Goal: Task Accomplishment & Management: Manage account settings

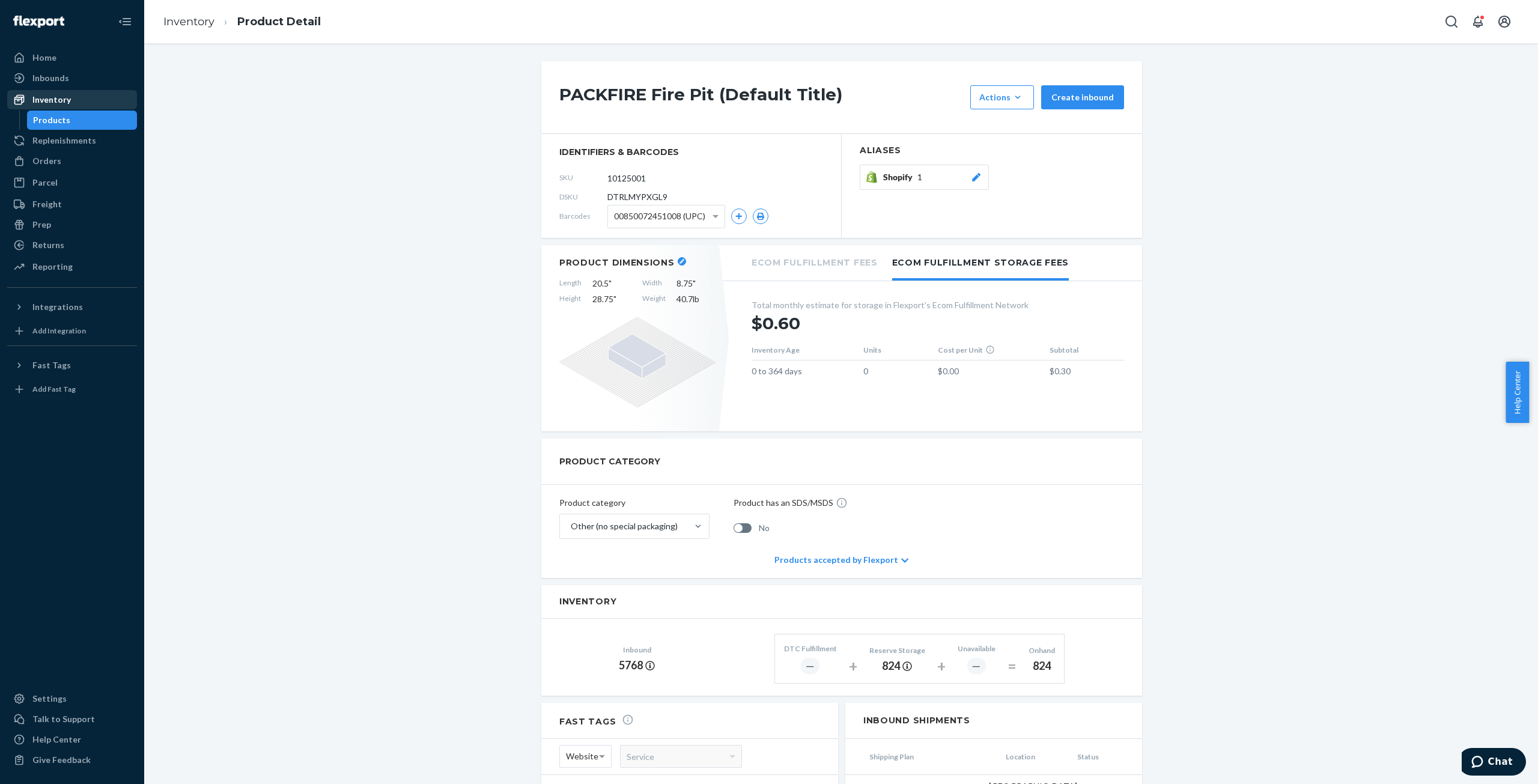
click at [64, 102] on div "Inventory" at bounding box center [51, 99] width 39 height 12
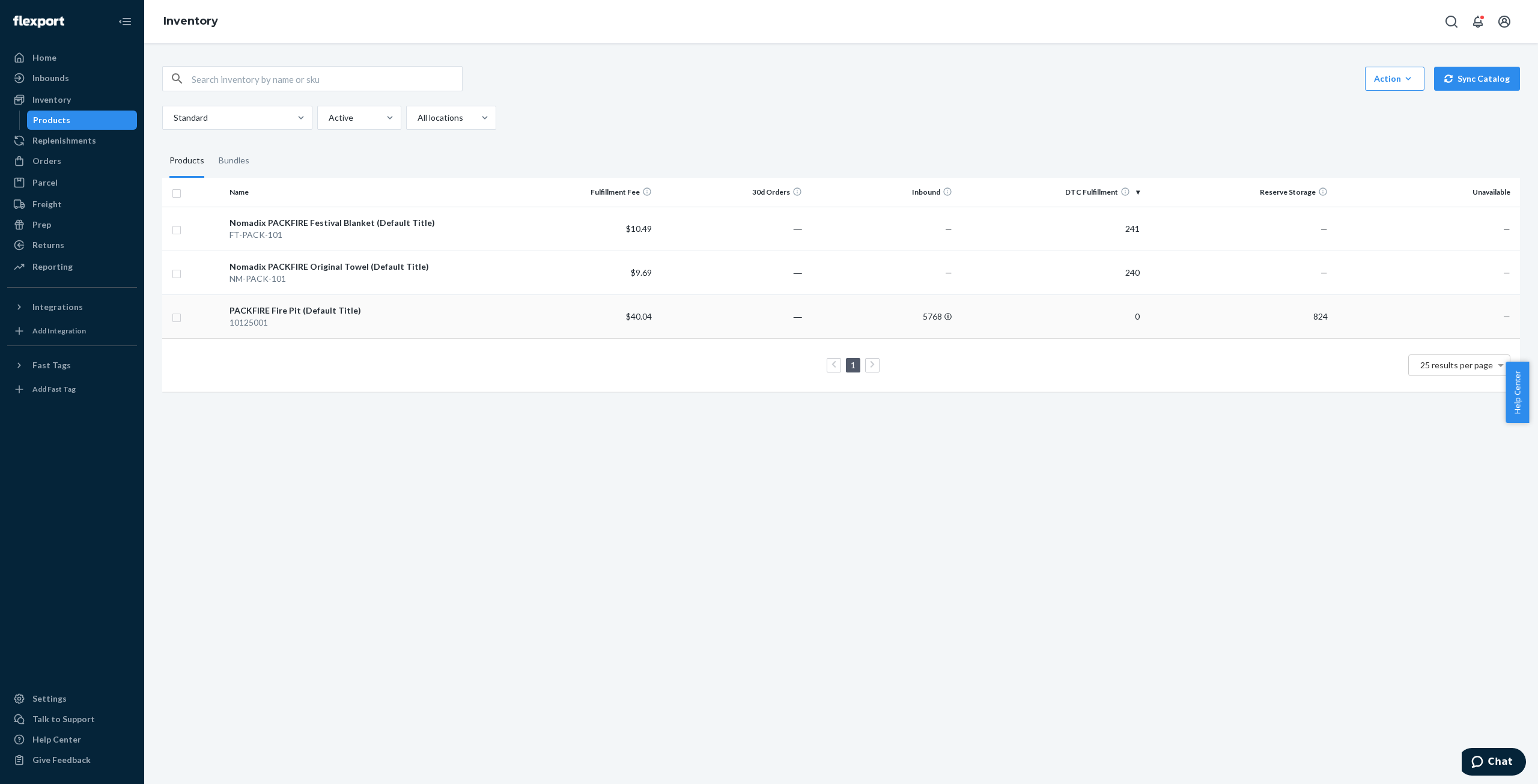
click at [269, 317] on div "10125001" at bounding box center [365, 322] width 272 height 12
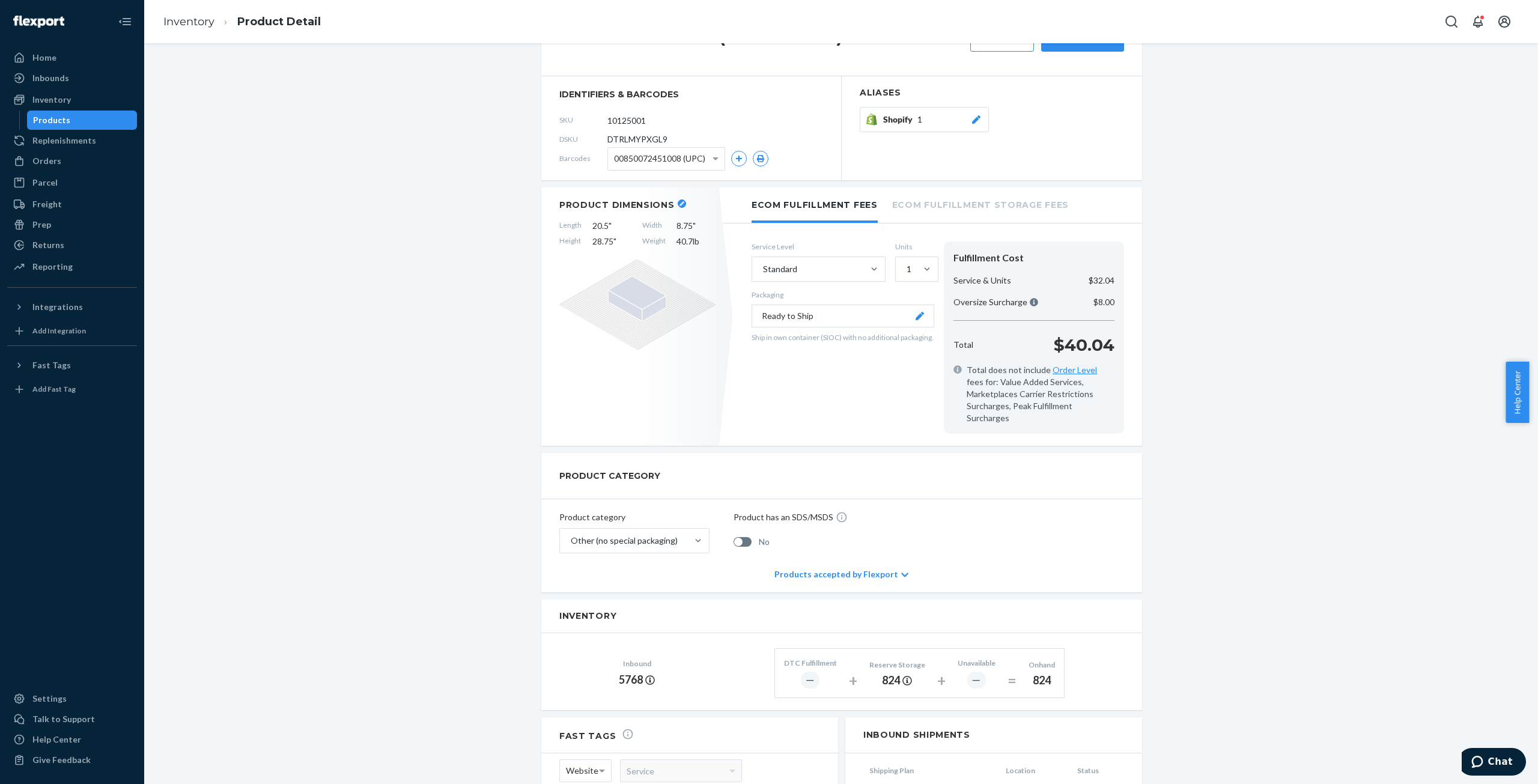
scroll to position [240, 0]
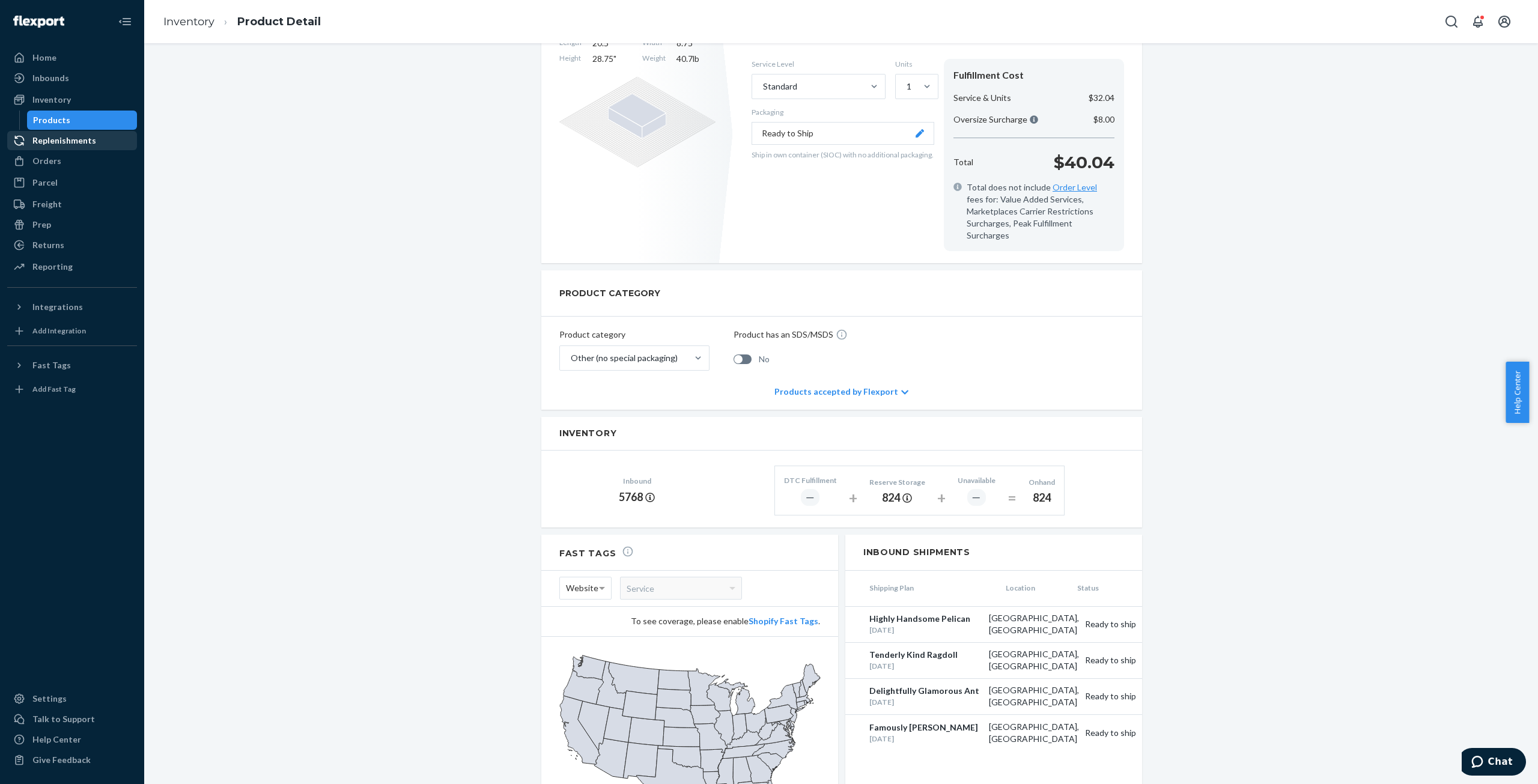
click at [65, 142] on div "Replenishments" at bounding box center [64, 140] width 64 height 12
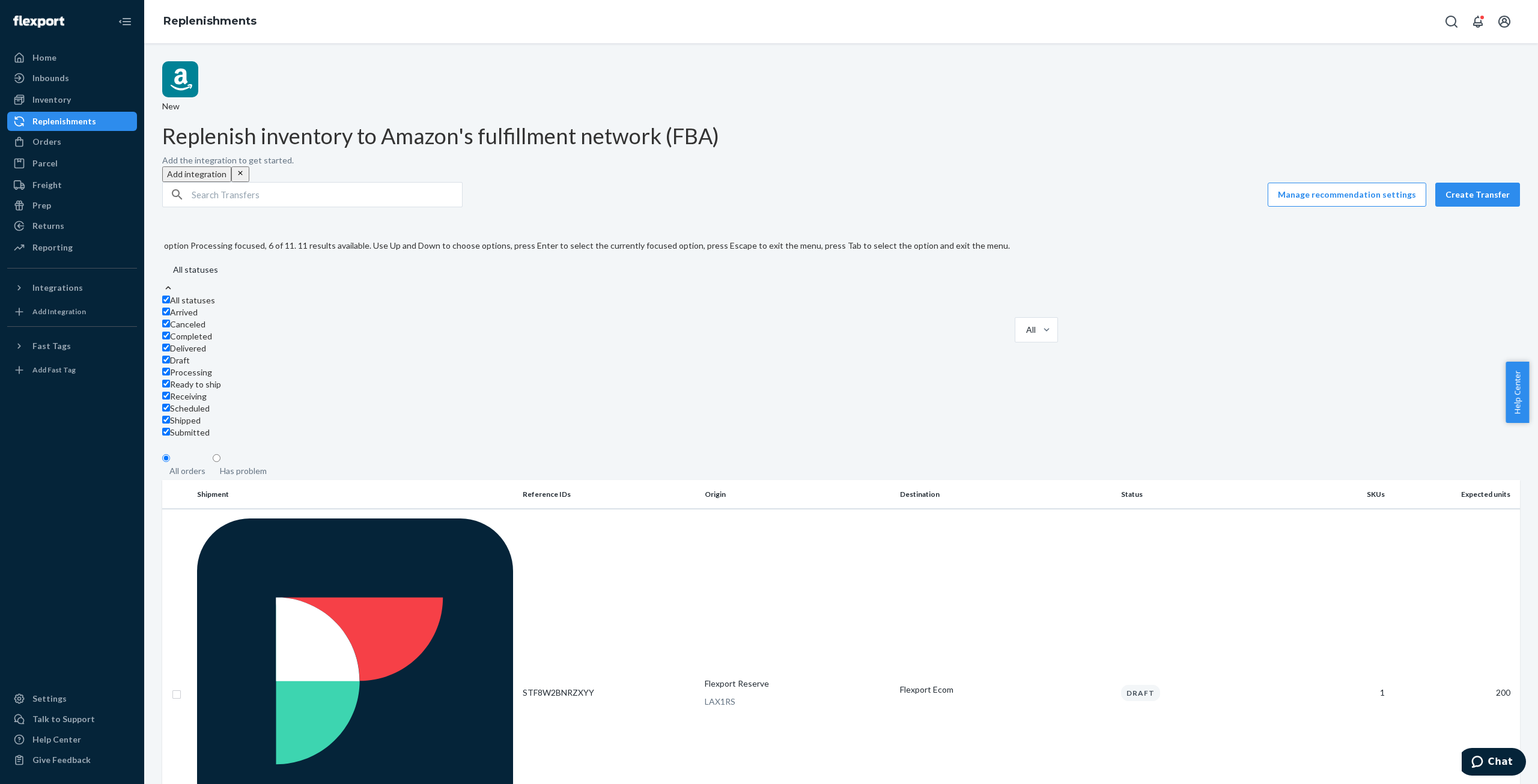
scroll to position [113, 0]
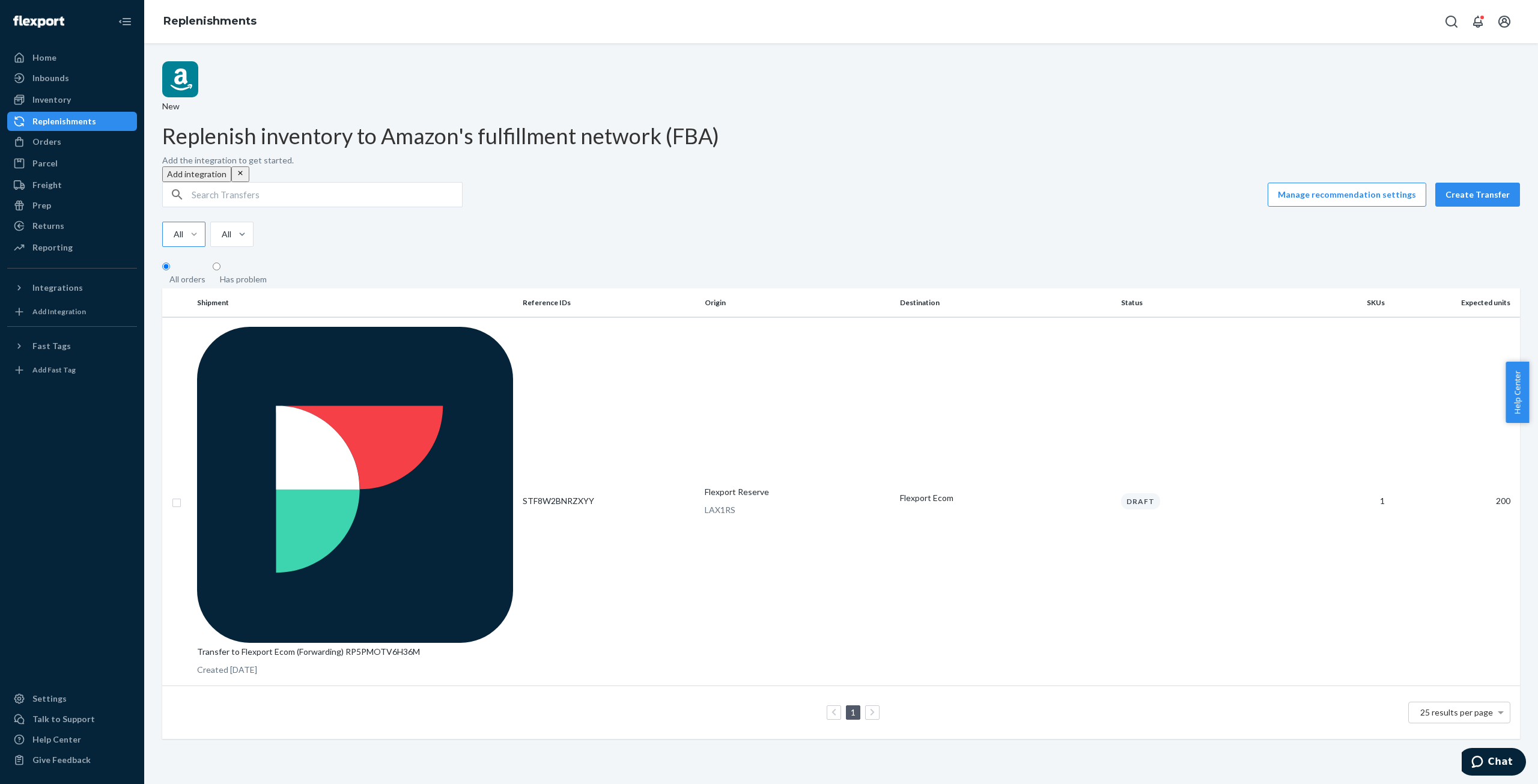
click at [758, 221] on div "All statuses All Destinations" at bounding box center [836, 234] width 1349 height 25
click at [322, 645] on p "Transfer to Flexport Ecom (Forwarding) RP5PMOTV6H36M" at bounding box center [355, 651] width 316 height 12
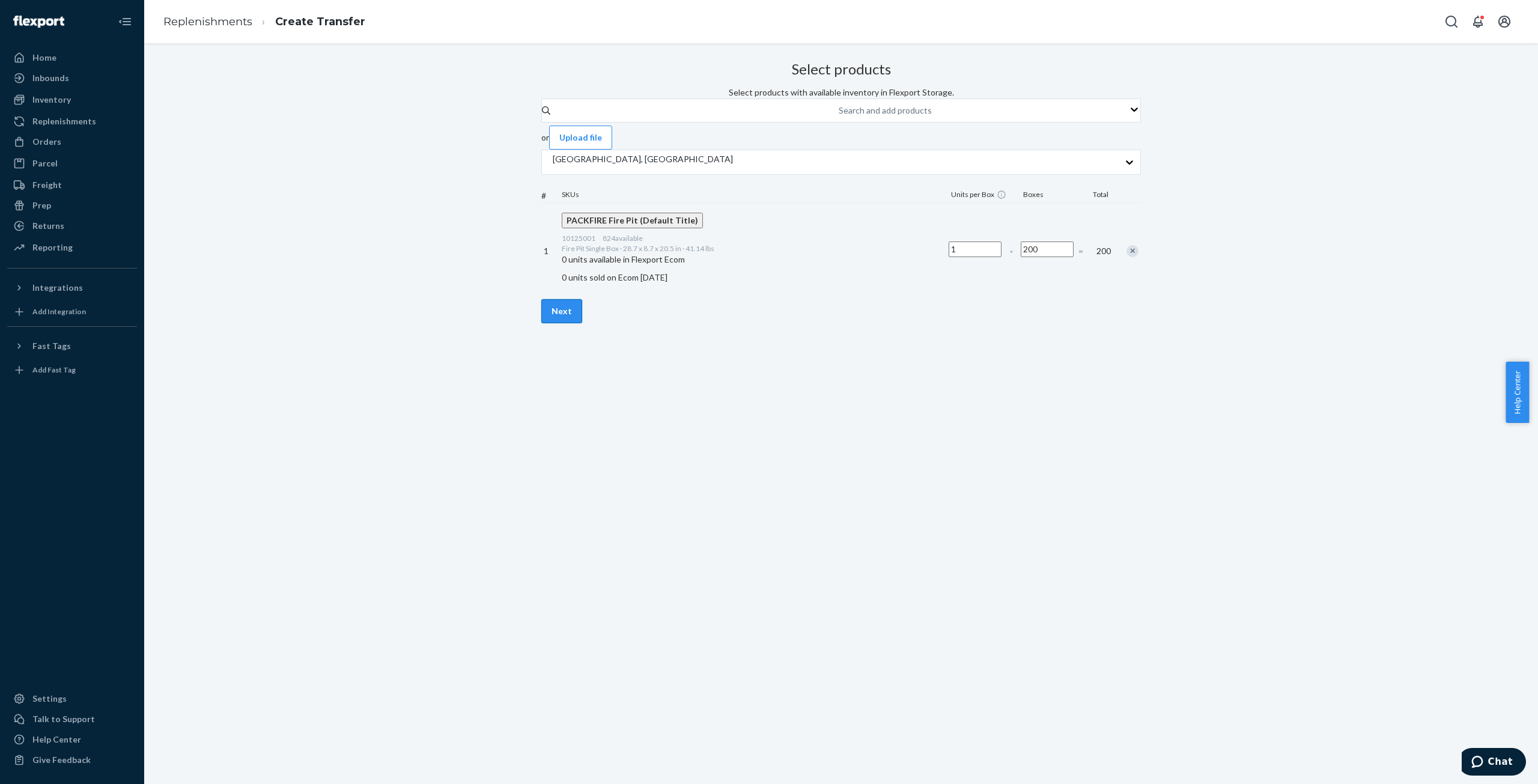
click at [583, 323] on button "Next" at bounding box center [562, 311] width 41 height 24
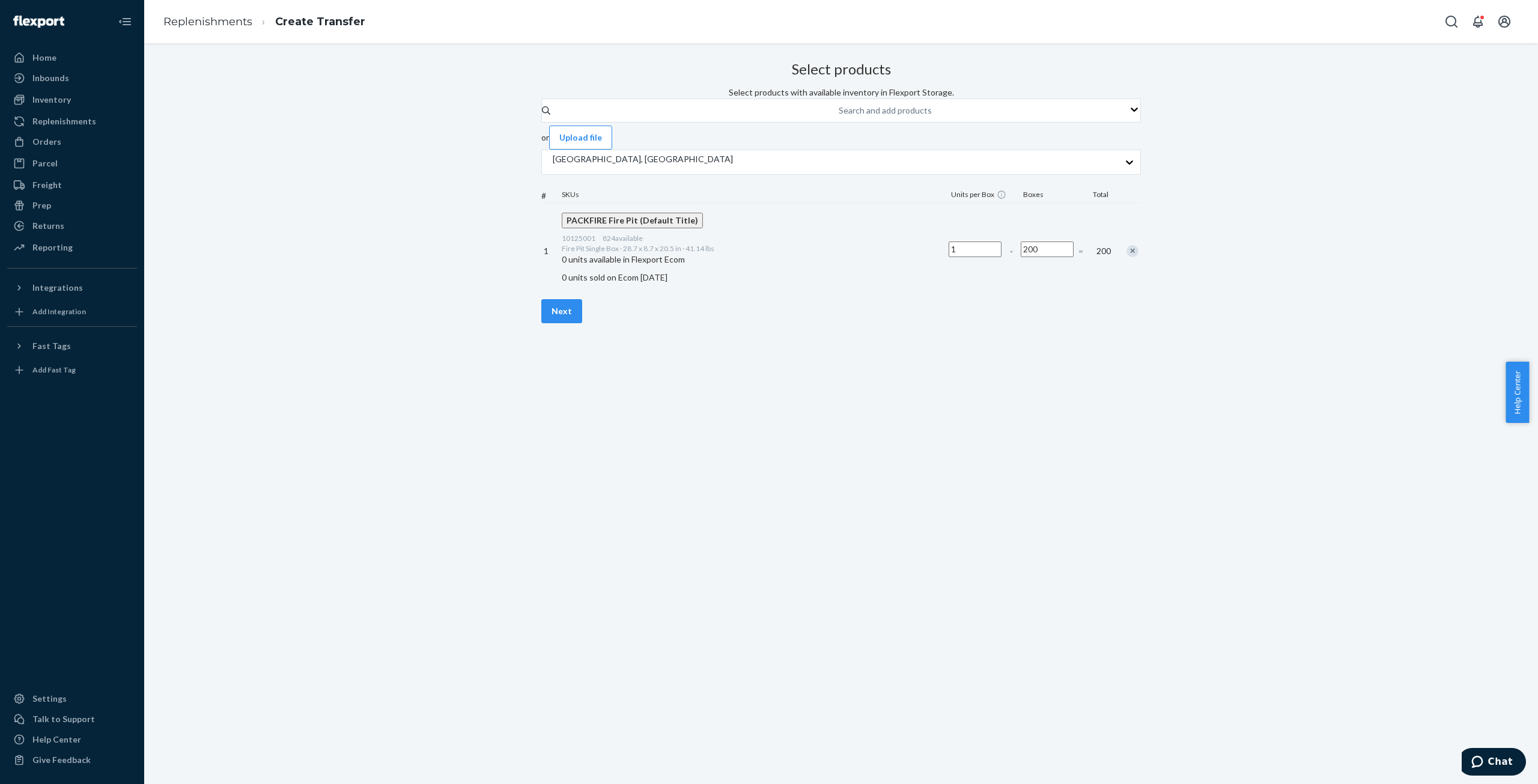
click at [588, 571] on div "Select products Select products with available inventory in Flexport Storage. S…" at bounding box center [841, 414] width 1394 height 741
click at [197, 21] on link "Replenishments" at bounding box center [207, 21] width 89 height 13
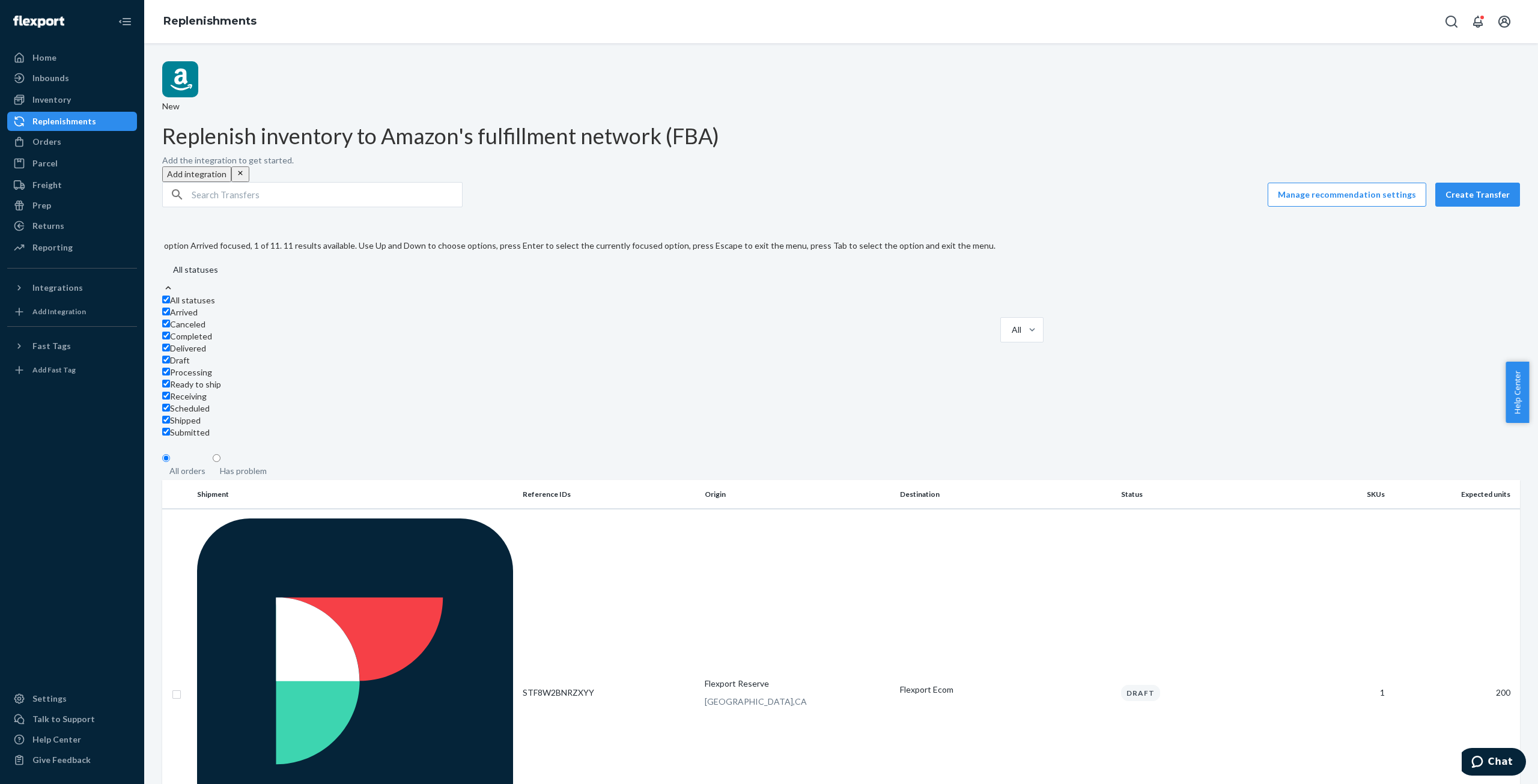
scroll to position [113, 0]
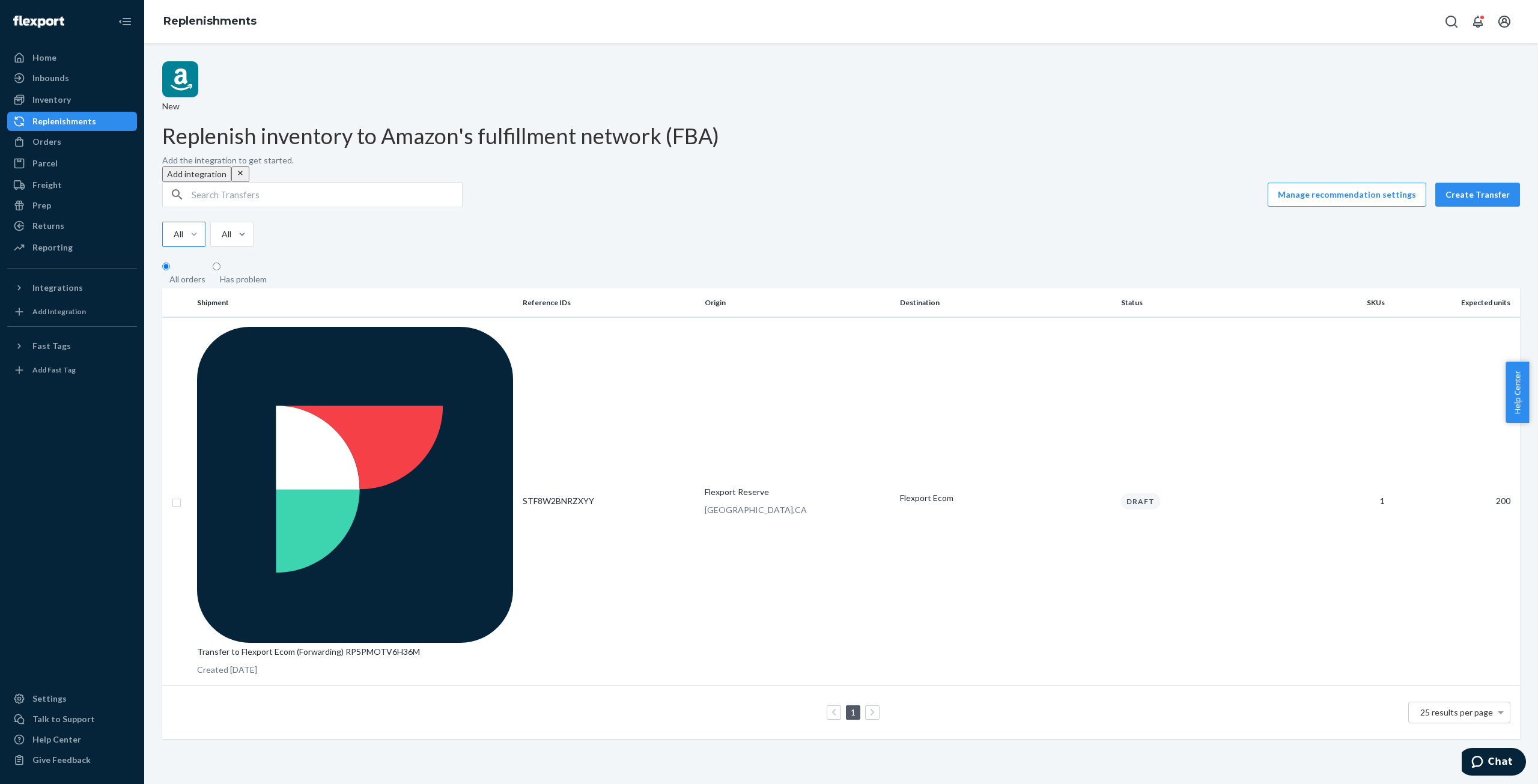
click at [487, 221] on div "All statuses All Destinations" at bounding box center [836, 234] width 1349 height 25
click at [260, 645] on p "Transfer to Flexport Ecom (Forwarding) RP5PMOTV6H36M" at bounding box center [355, 651] width 316 height 12
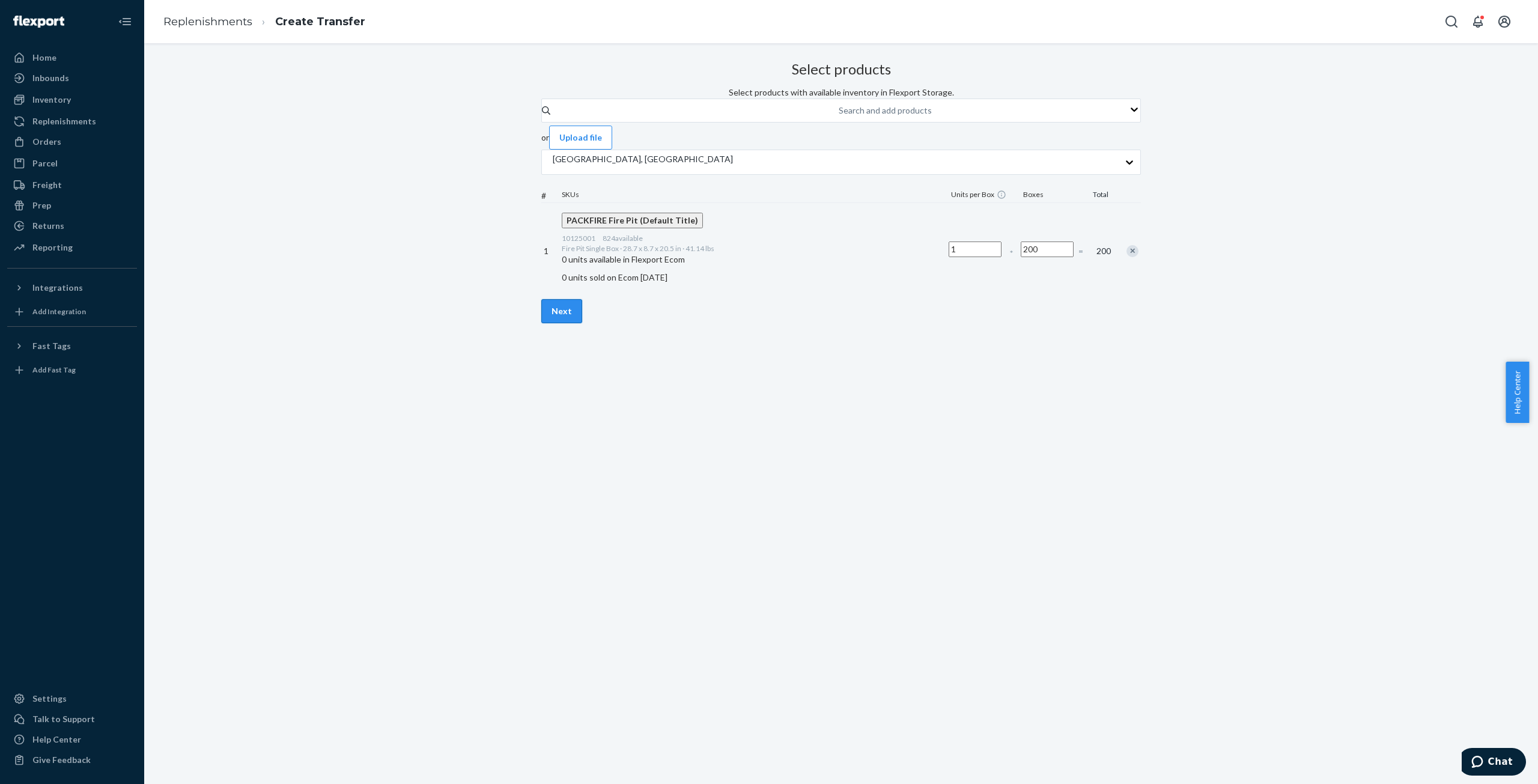
click at [583, 323] on button "Next" at bounding box center [562, 311] width 41 height 24
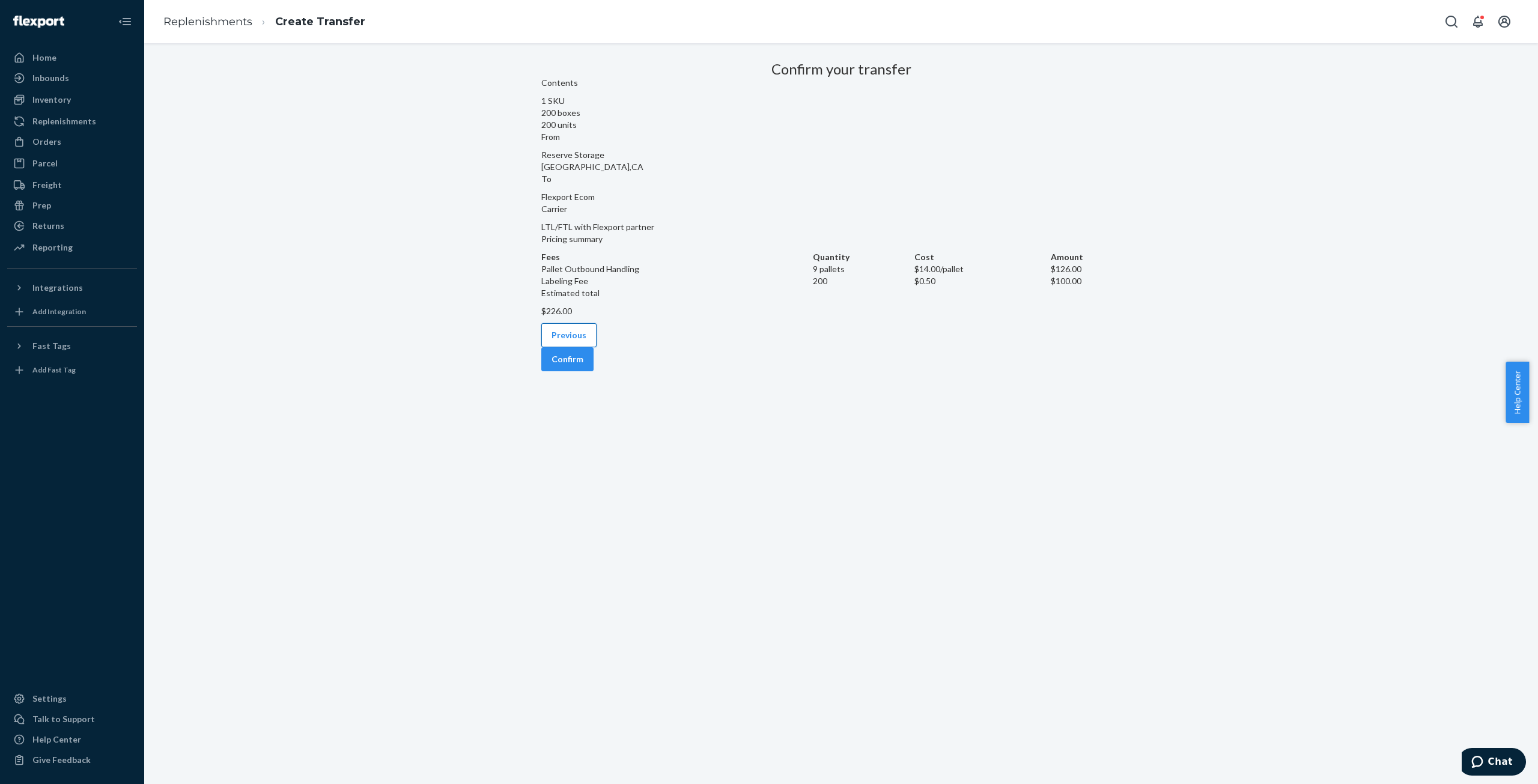
click at [572, 347] on button "Previous" at bounding box center [569, 335] width 55 height 24
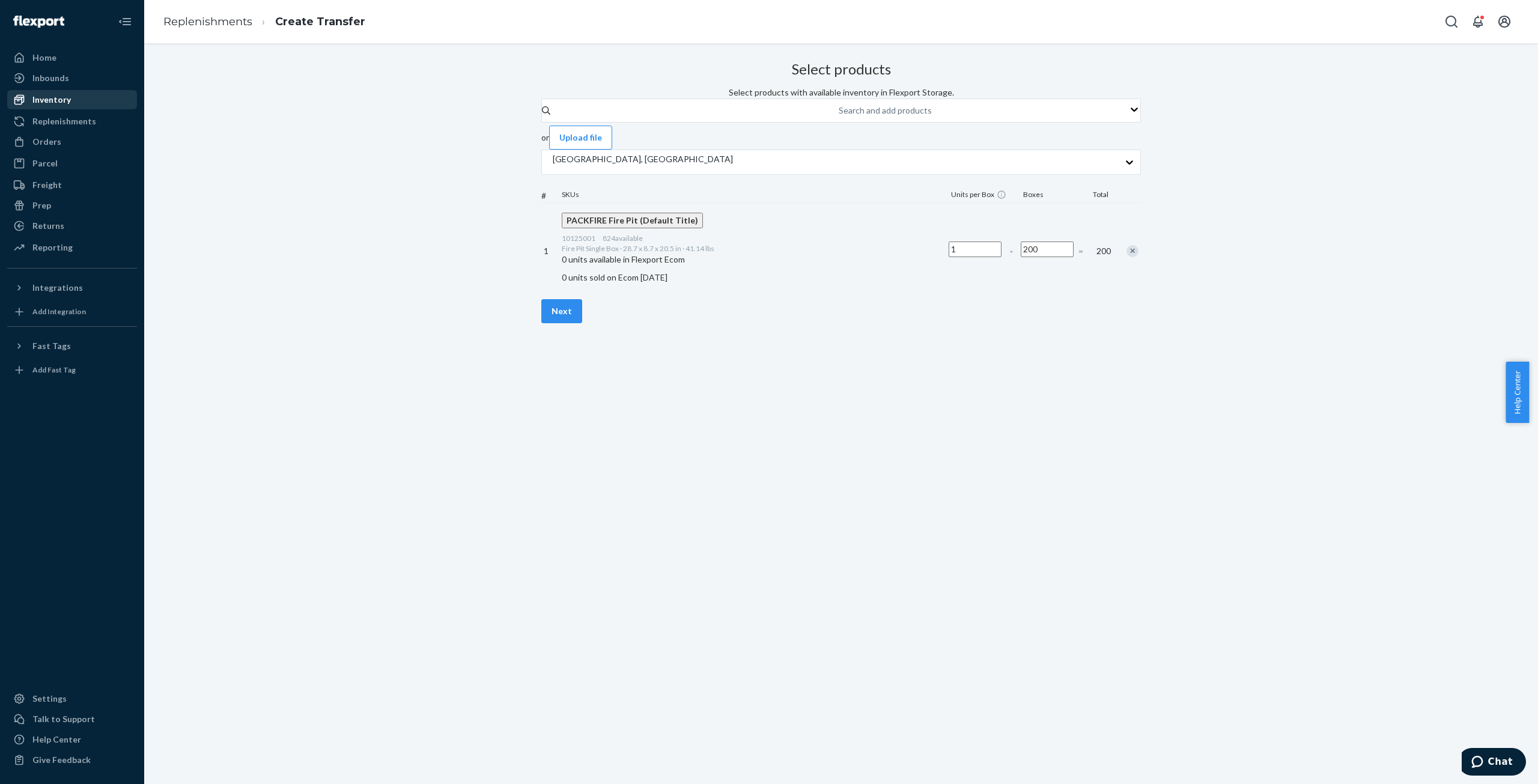
click at [39, 97] on div "Inventory" at bounding box center [51, 99] width 39 height 12
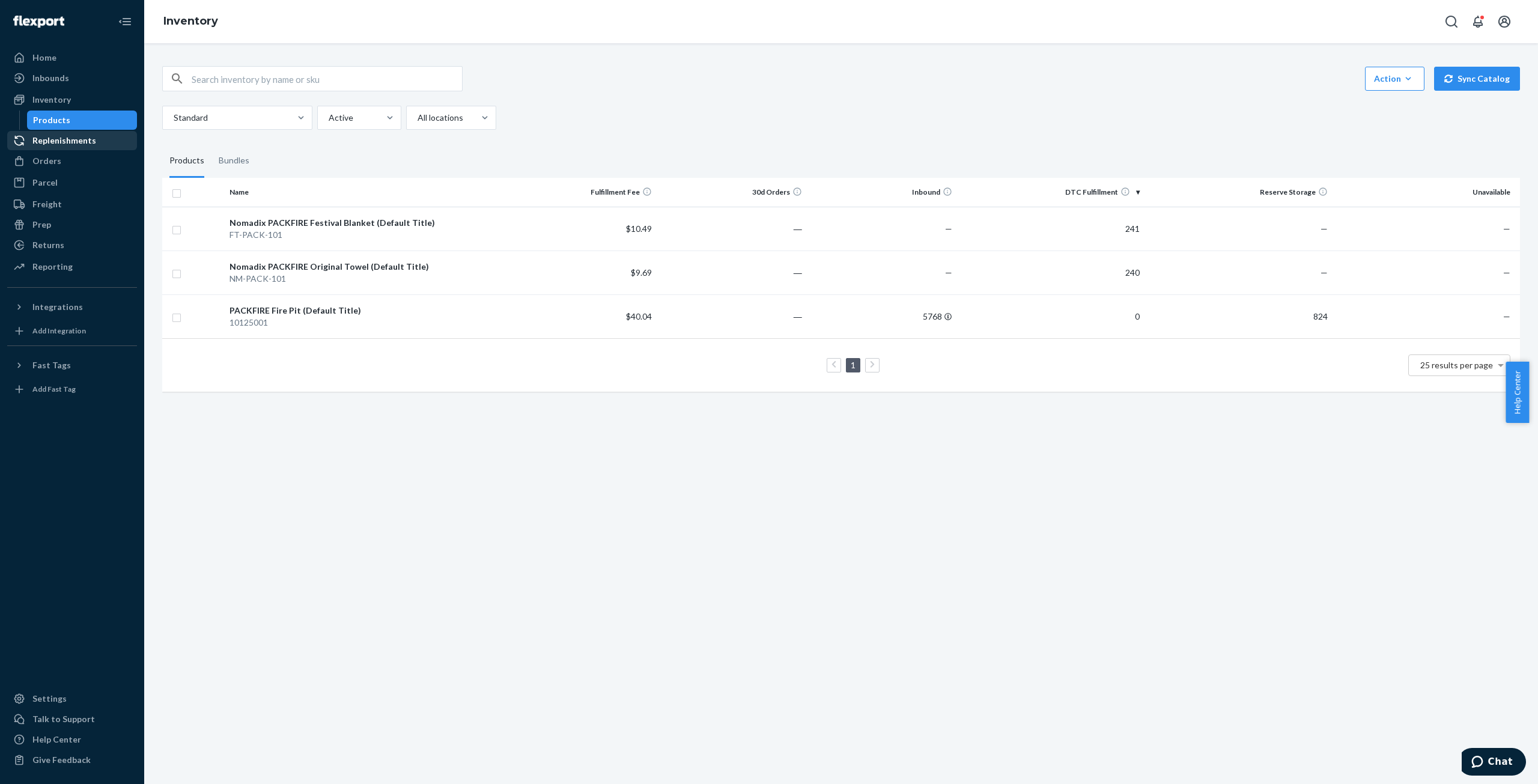
click at [73, 143] on div "Replenishments" at bounding box center [64, 140] width 64 height 12
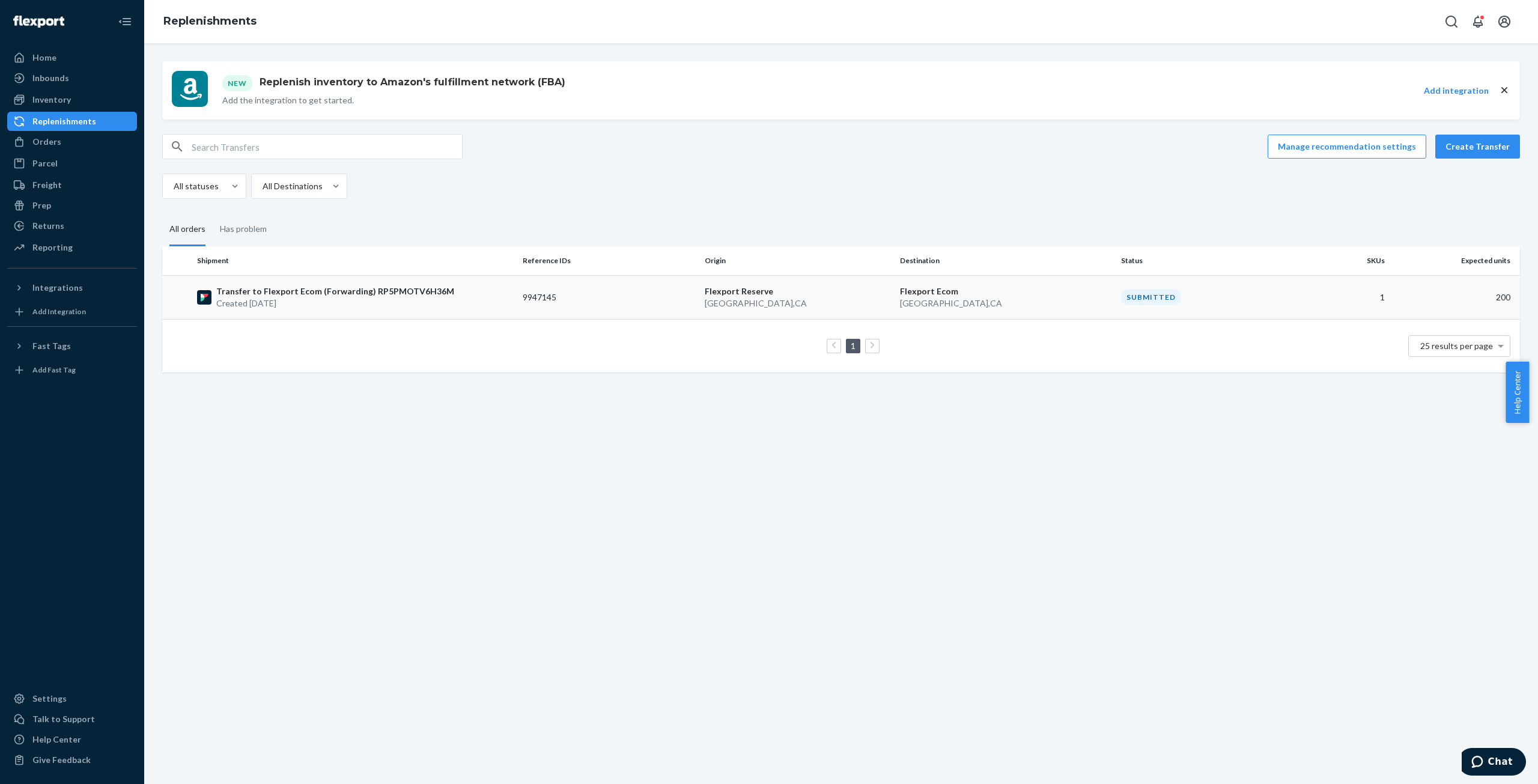
click at [277, 295] on p "Transfer to Flexport Ecom (Forwarding) RP5PMOTV6H36M" at bounding box center [335, 291] width 238 height 12
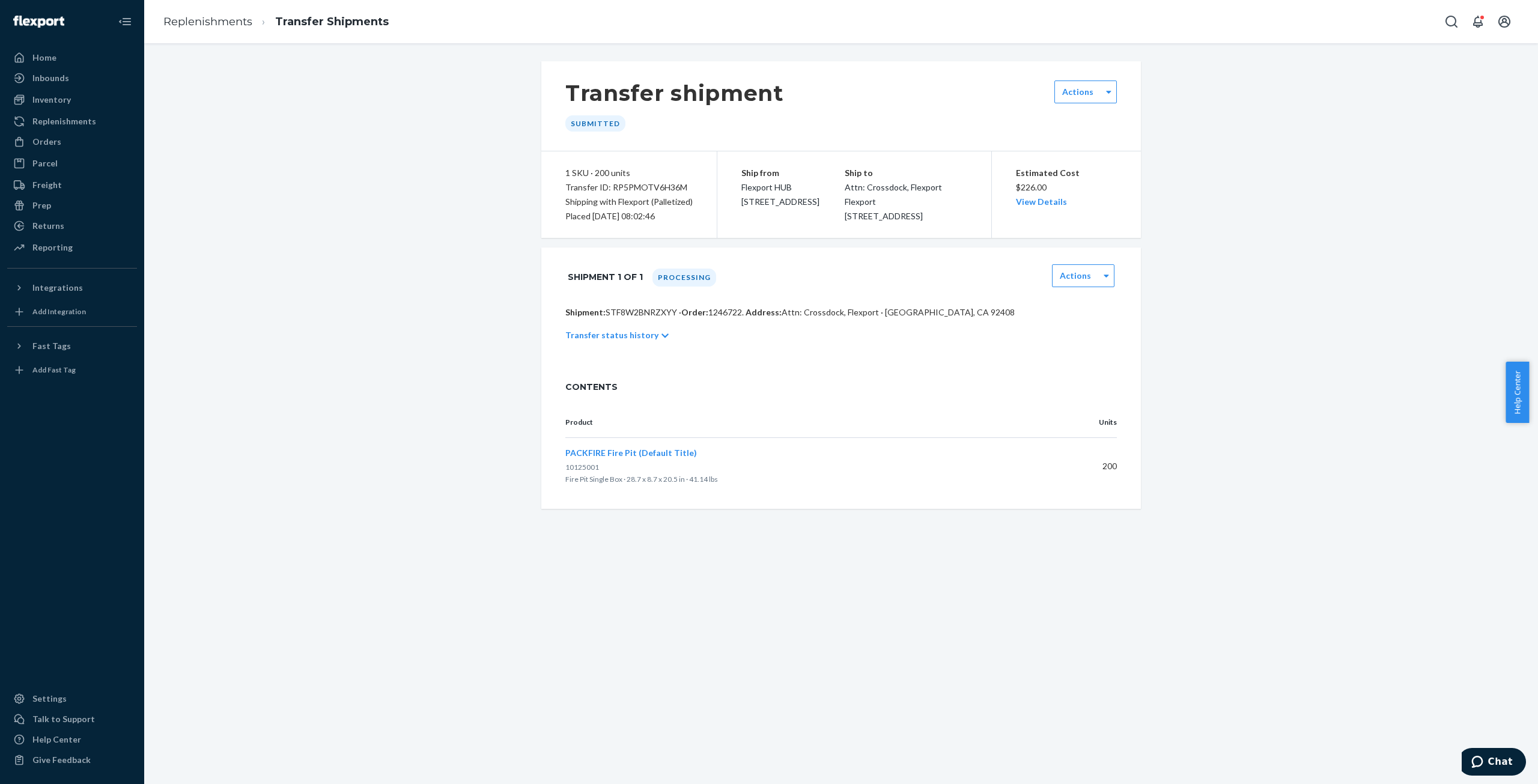
click at [646, 351] on div "Transfer status history" at bounding box center [841, 335] width 552 height 34
